Goal: Task Accomplishment & Management: Manage account settings

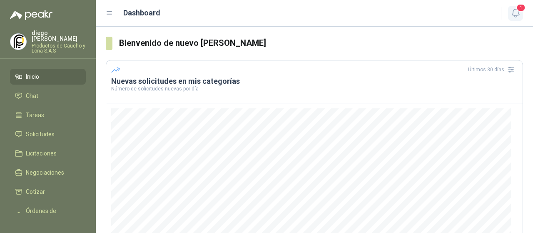
click at [521, 15] on button "1" at bounding box center [515, 13] width 15 height 15
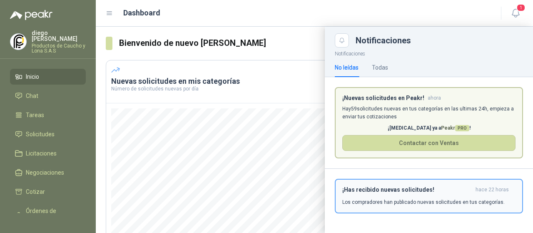
click at [400, 190] on h3 "¡Has recibido nuevas solicitudes!" at bounding box center [407, 189] width 130 height 7
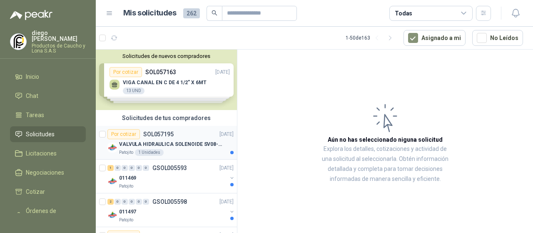
click at [209, 151] on div "Patojito 1 Unidades" at bounding box center [176, 152] width 114 height 7
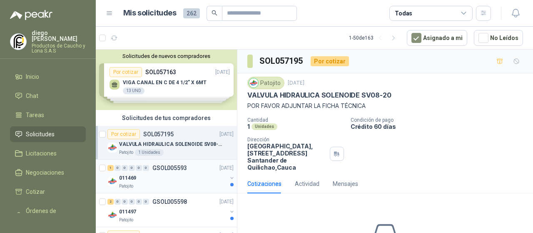
click at [185, 173] on div "011469" at bounding box center [173, 178] width 108 height 10
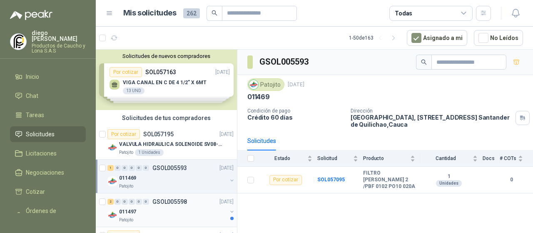
click at [183, 206] on div "011497" at bounding box center [173, 211] width 108 height 10
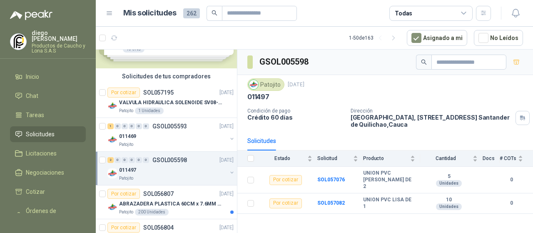
scroll to position [83, 0]
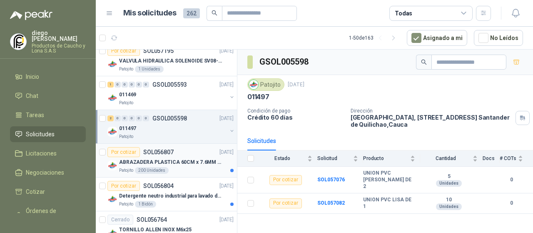
click at [202, 170] on div "Patojito 200 Unidades" at bounding box center [176, 170] width 114 height 7
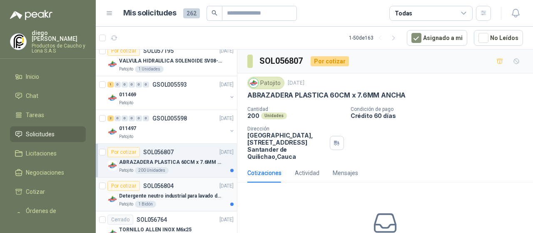
click at [201, 187] on div "Por cotizar SOL056804 [DATE]" at bounding box center [170, 186] width 126 height 10
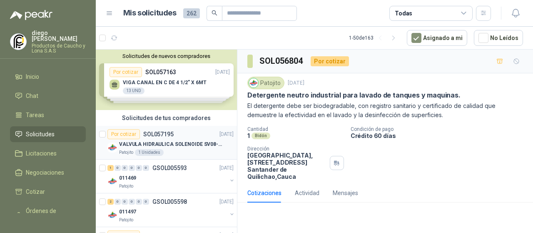
click at [169, 134] on p "SOL057195" at bounding box center [158, 134] width 30 height 6
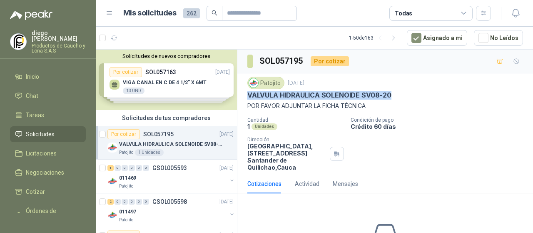
drag, startPoint x: 391, startPoint y: 92, endPoint x: 249, endPoint y: 94, distance: 142.4
click at [249, 94] on div "VALVULA HIDRAULICA SOLENOIDE SV08-20" at bounding box center [385, 95] width 276 height 9
copy p "VALVULA HIDRAULICA SOLENOIDE SV08-20"
